Goal: Task Accomplishment & Management: Manage account settings

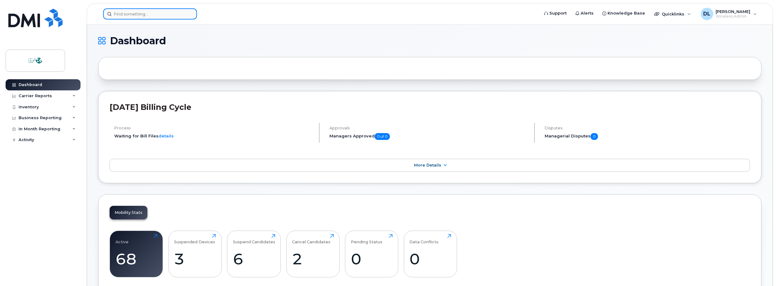
click at [148, 16] on input at bounding box center [150, 13] width 94 height 11
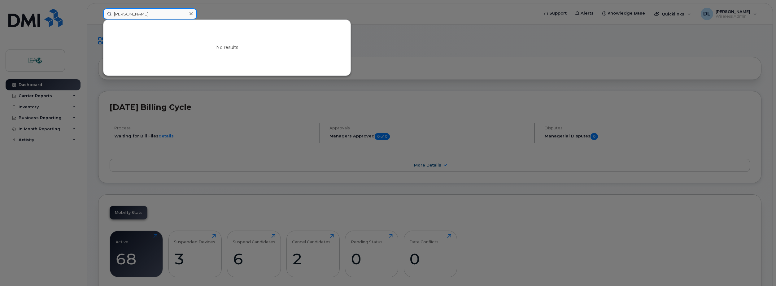
type input "[PERSON_NAME]"
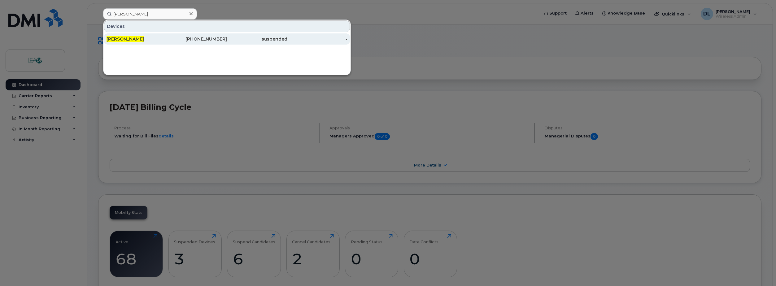
click at [149, 40] on div "[PERSON_NAME]" at bounding box center [137, 39] width 60 height 6
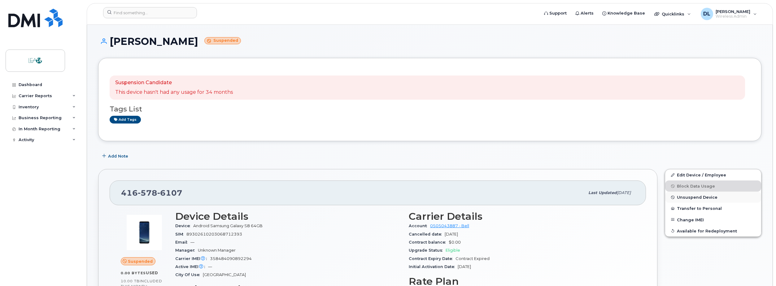
click at [692, 198] on span "Unsuspend Device" at bounding box center [697, 197] width 41 height 5
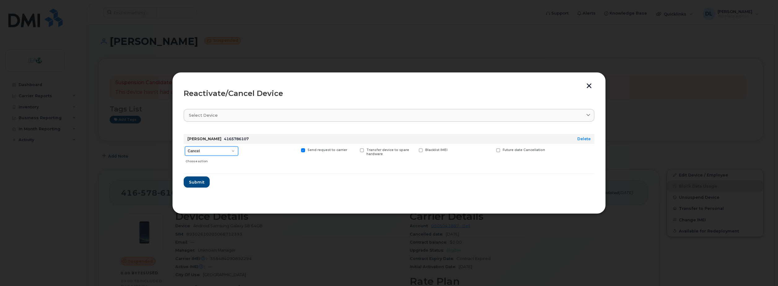
click at [230, 152] on select "Cancel Suspend - Extend Suspension Reactivate" at bounding box center [211, 151] width 53 height 9
select select "[object Object]"
click at [185, 147] on select "Cancel Suspend - Extend Suspension Reactivate" at bounding box center [211, 151] width 53 height 9
click at [221, 152] on select "Cancel Suspend - Extend Suspension Reactivate" at bounding box center [211, 151] width 53 height 9
click at [185, 147] on select "Cancel Suspend - Extend Suspension Reactivate" at bounding box center [211, 151] width 53 height 9
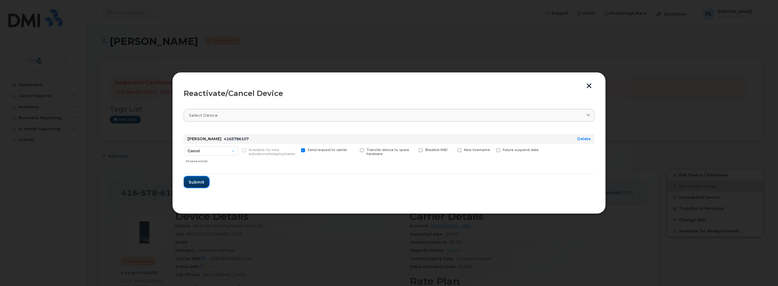
click at [200, 183] on span "Submit" at bounding box center [196, 182] width 15 height 6
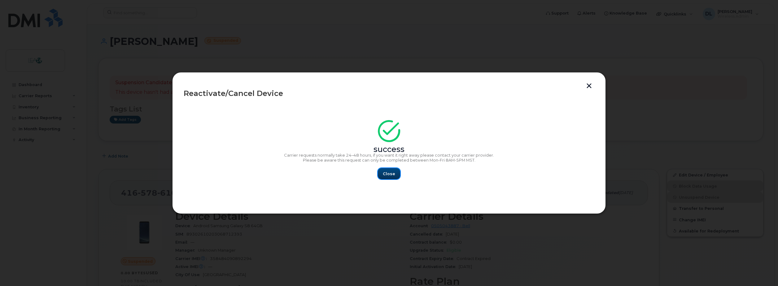
click at [387, 174] on span "Close" at bounding box center [389, 174] width 12 height 6
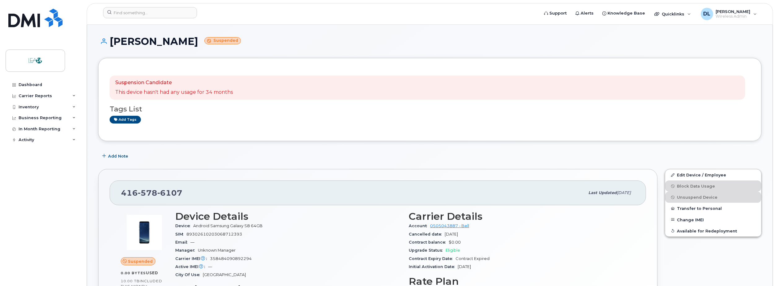
click at [361, 159] on div "Add Note" at bounding box center [430, 156] width 664 height 11
